Goal: Navigation & Orientation: Find specific page/section

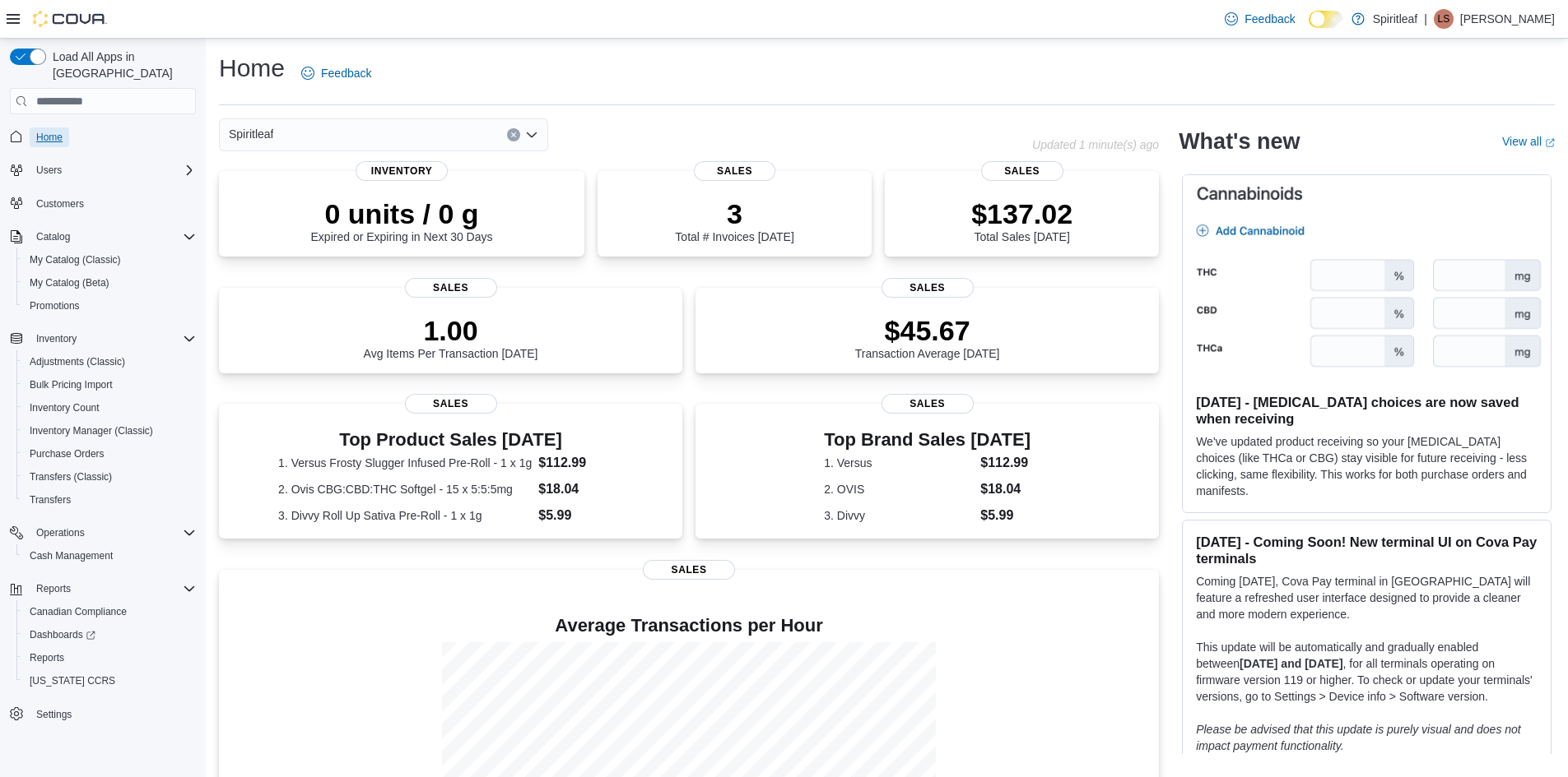
click at [48, 129] on span "Home" at bounding box center [49, 137] width 26 height 20
